Goal: Task Accomplishment & Management: Use online tool/utility

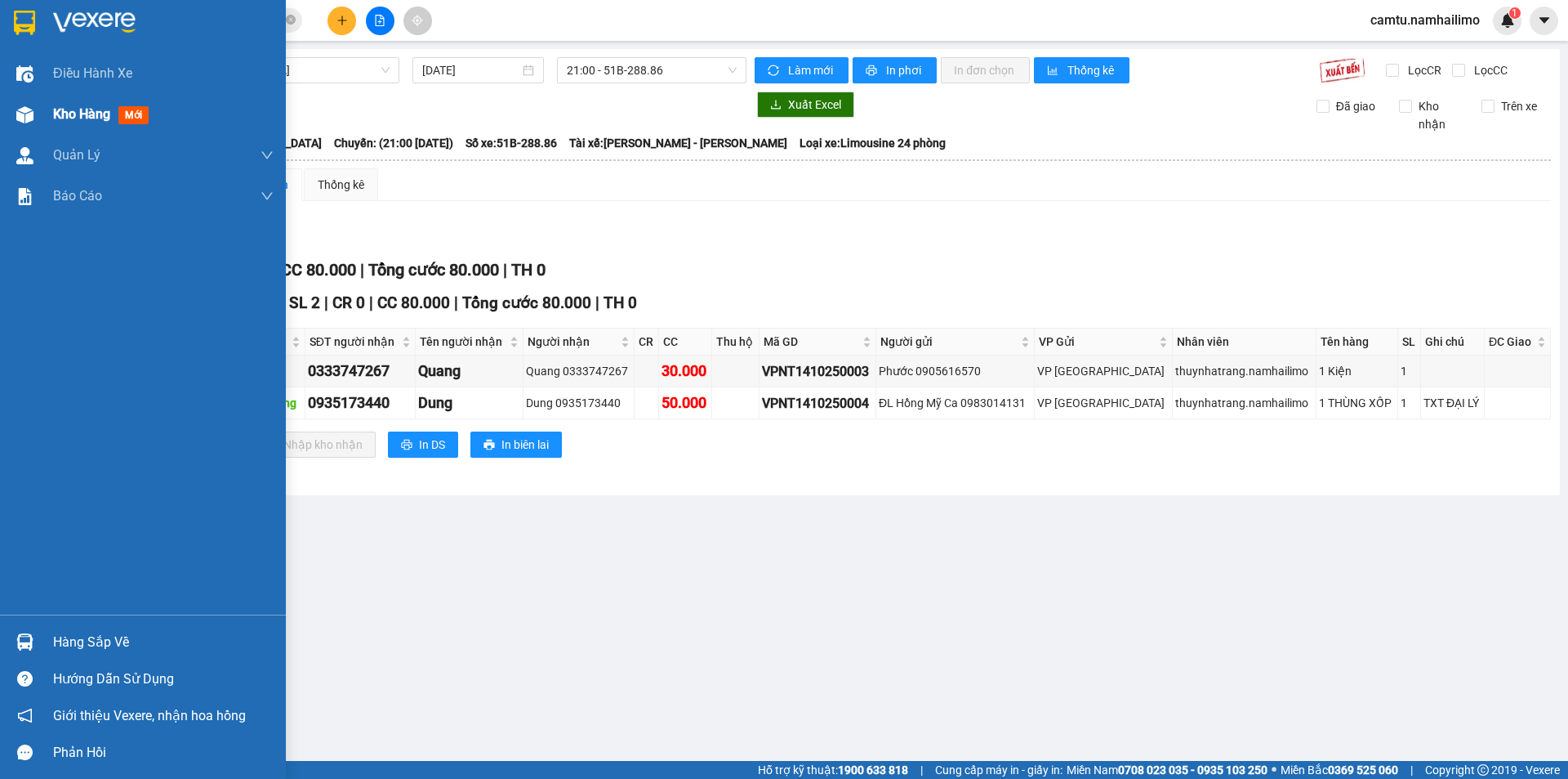
click at [59, 118] on span "Kho hàng" at bounding box center [81, 114] width 57 height 15
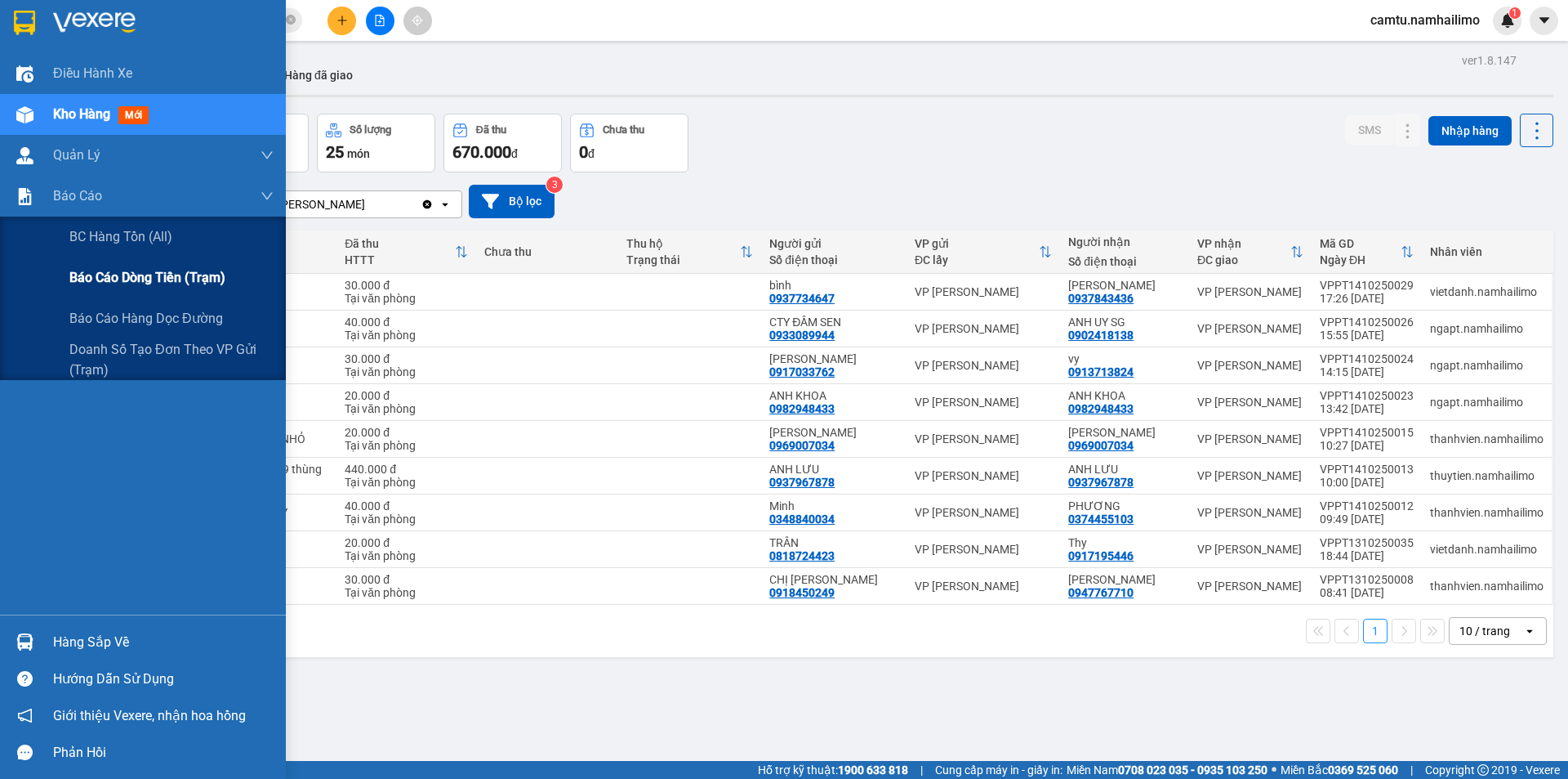
click at [101, 272] on span "Báo cáo dòng tiền (trạm)" at bounding box center [147, 278] width 156 height 21
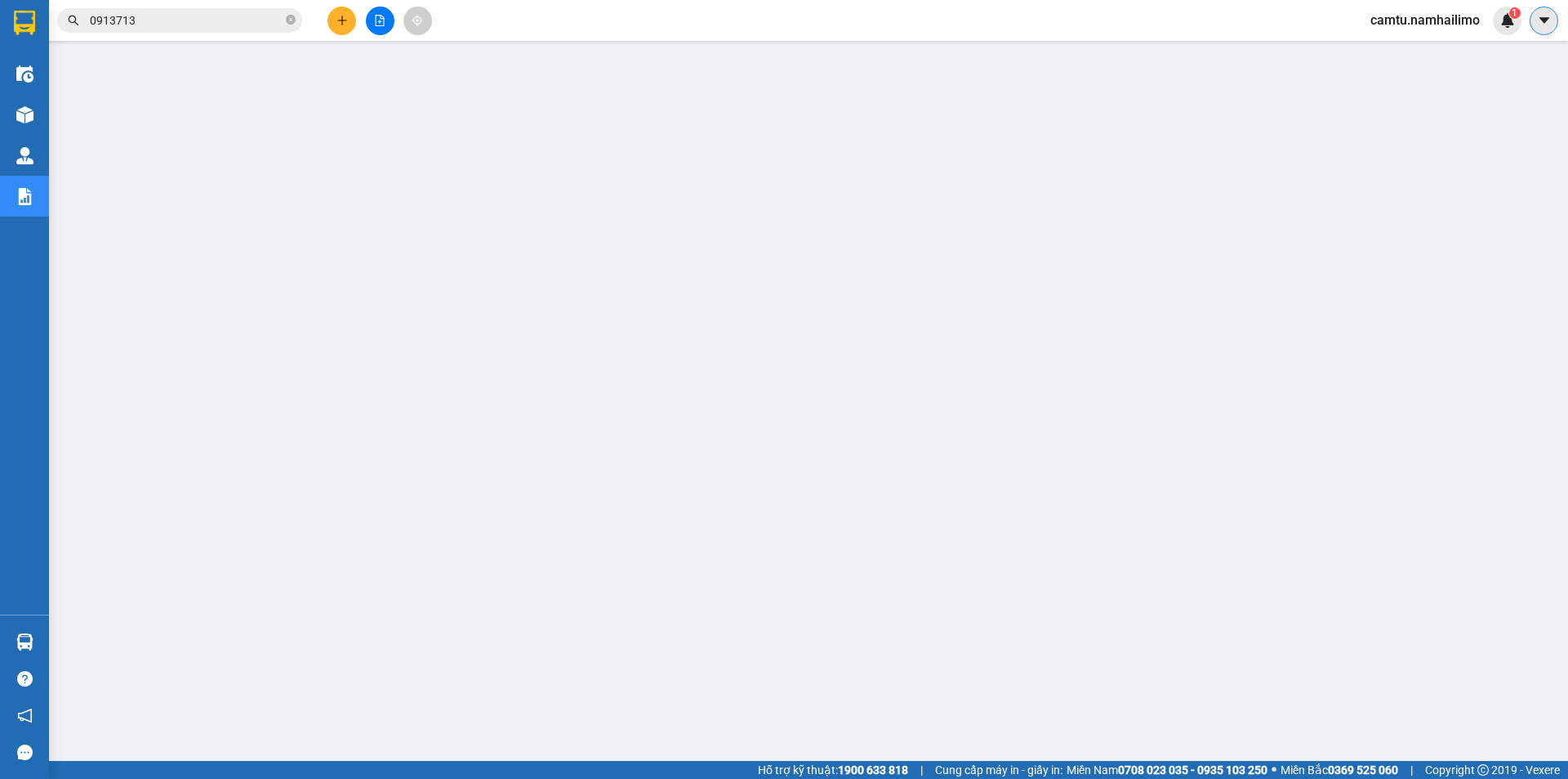
click at [1546, 19] on icon "caret-down" at bounding box center [1543, 20] width 9 height 6
click at [1407, 20] on span "camtu.namhailimo" at bounding box center [1425, 20] width 135 height 21
click at [1413, 45] on span "Đăng xuất" at bounding box center [1433, 50] width 100 height 18
